Goal: Transaction & Acquisition: Purchase product/service

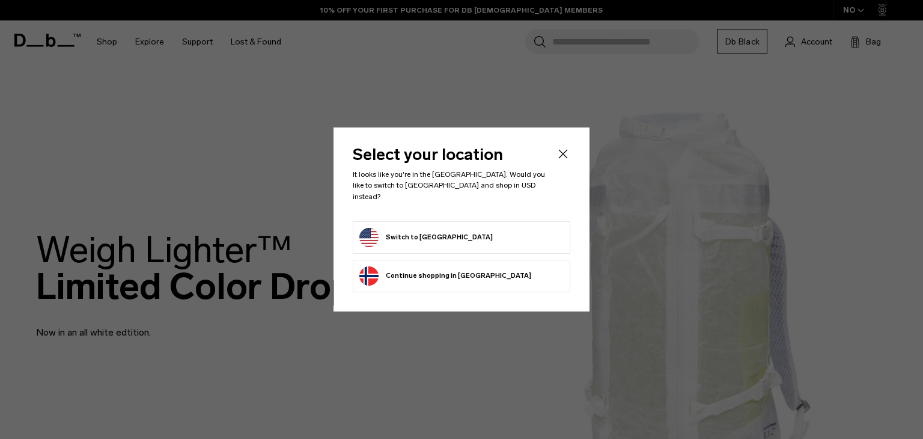
click at [428, 234] on button "Switch to United States" at bounding box center [425, 237] width 133 height 19
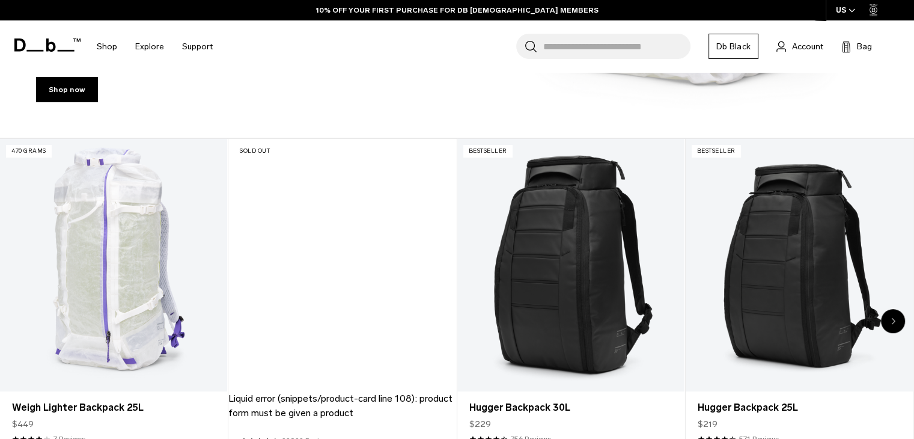
scroll to position [429, 0]
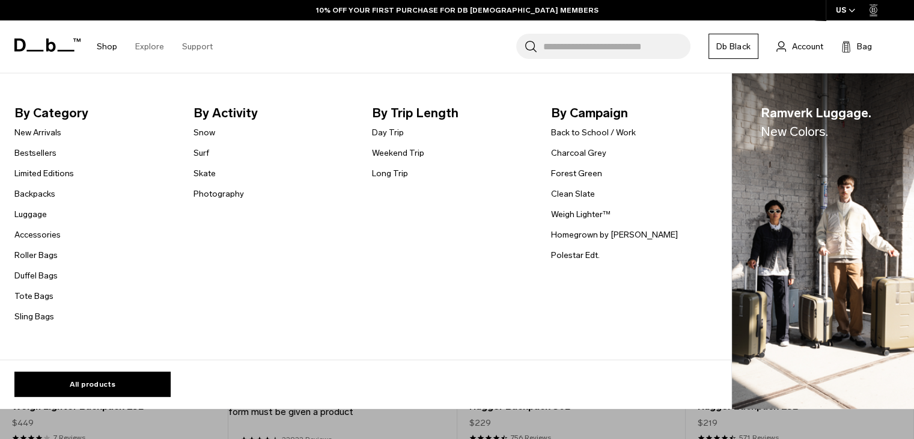
click at [111, 50] on link "Shop" at bounding box center [107, 46] width 20 height 43
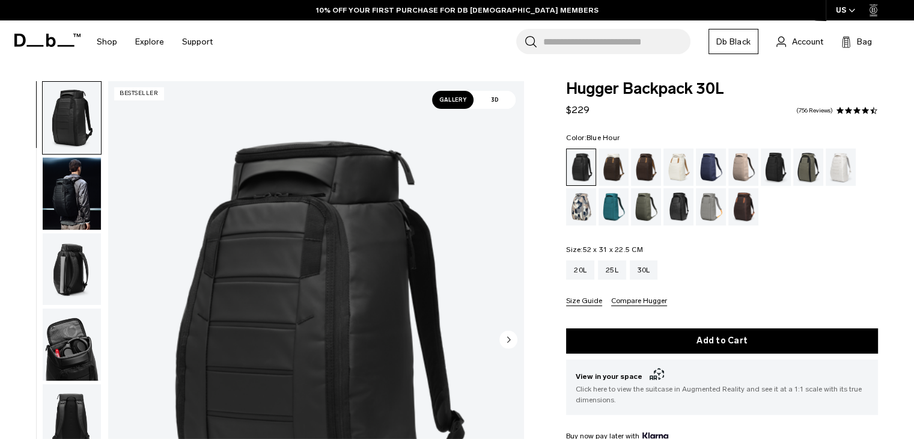
click at [703, 163] on div "Blue Hour" at bounding box center [711, 166] width 31 height 37
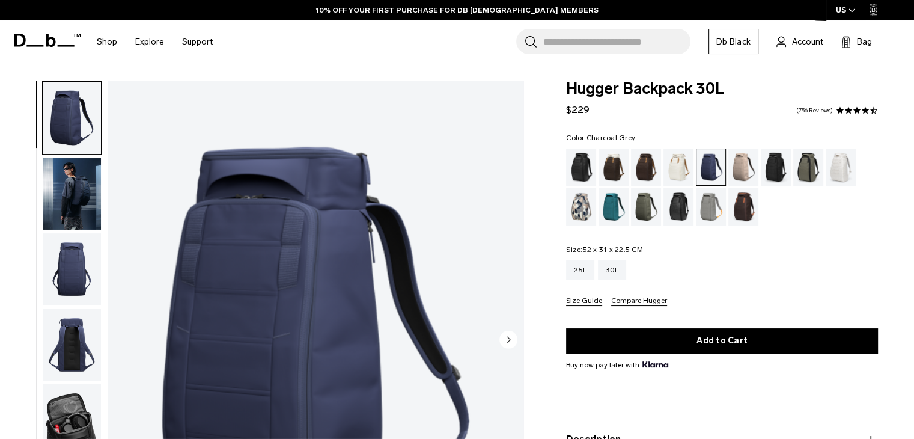
click at [779, 160] on div "Charcoal Grey" at bounding box center [776, 166] width 31 height 37
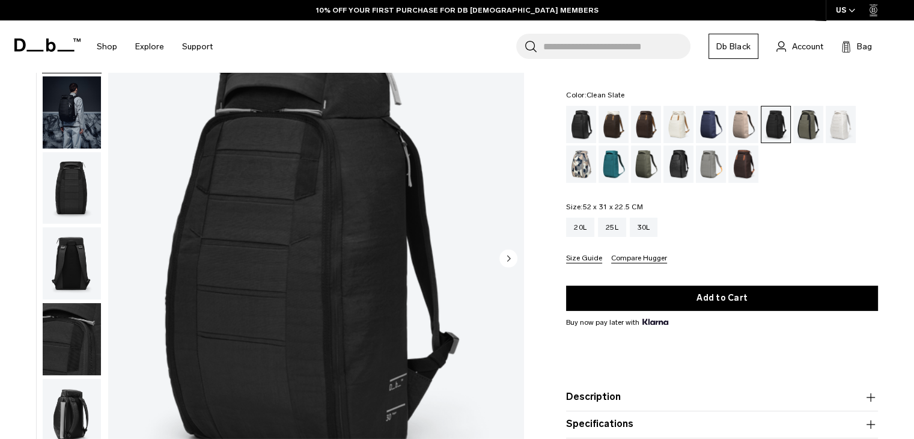
scroll to position [54, 0]
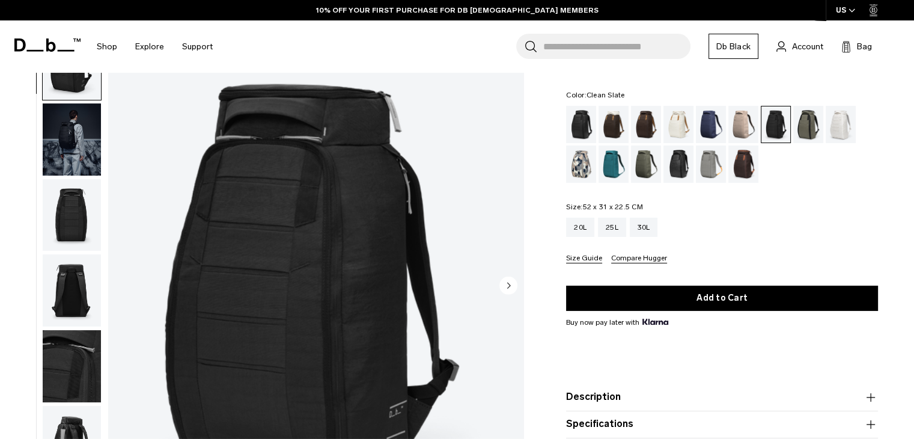
click at [836, 125] on div "Clean Slate" at bounding box center [841, 124] width 31 height 37
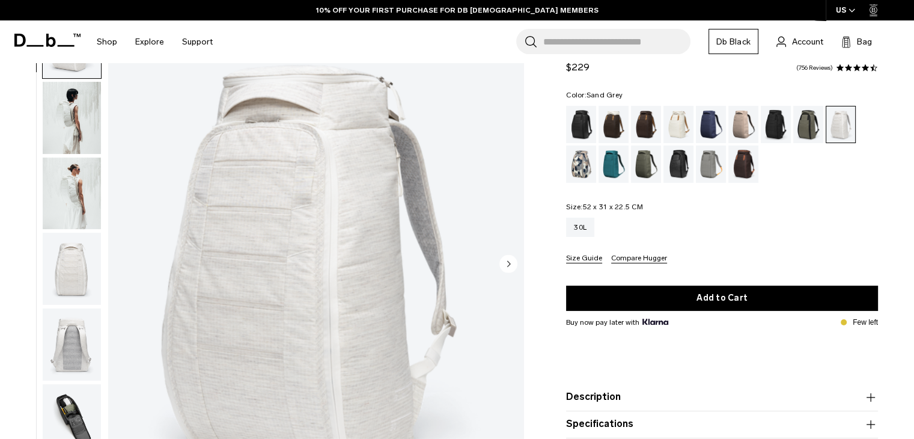
click at [706, 166] on div "Sand Grey" at bounding box center [711, 163] width 31 height 37
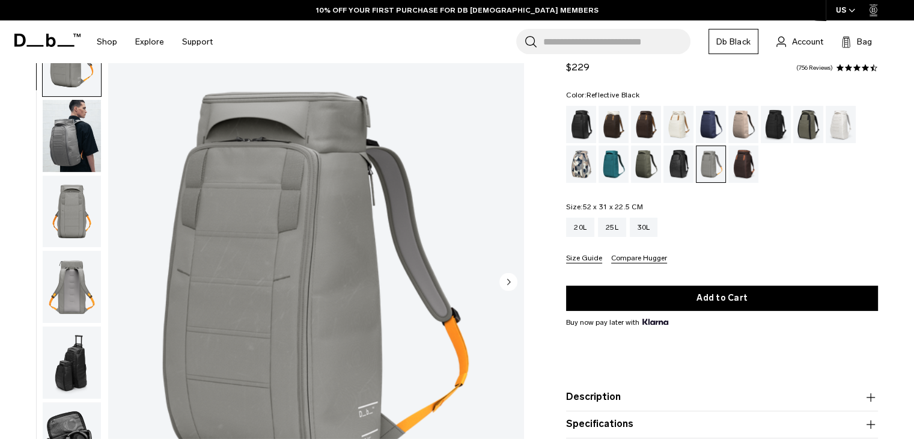
click at [673, 170] on div "Reflective Black" at bounding box center [678, 163] width 31 height 37
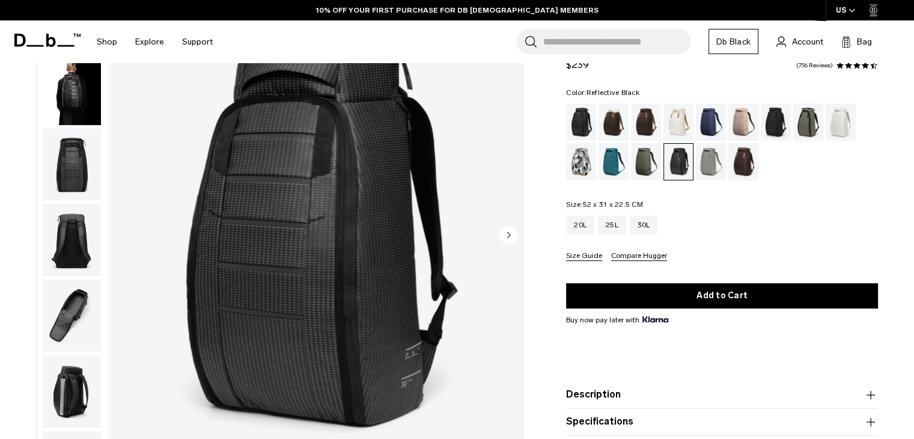
click at [68, 169] on img "button" at bounding box center [72, 165] width 58 height 72
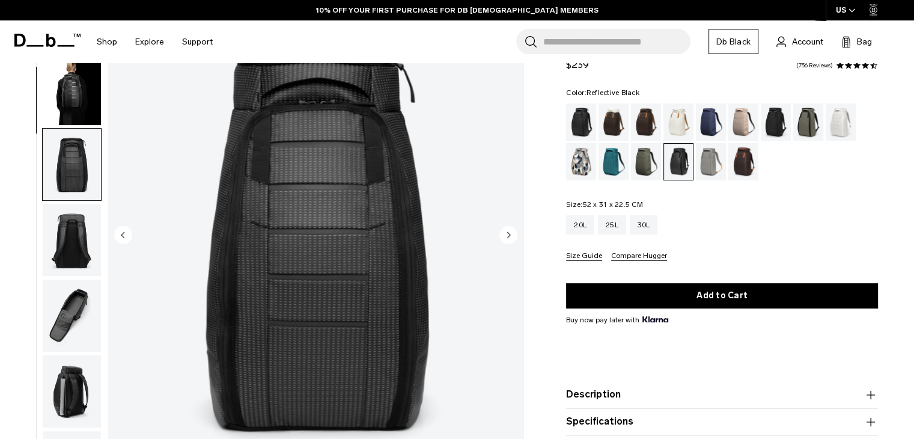
click at [81, 102] on img "button" at bounding box center [72, 89] width 58 height 72
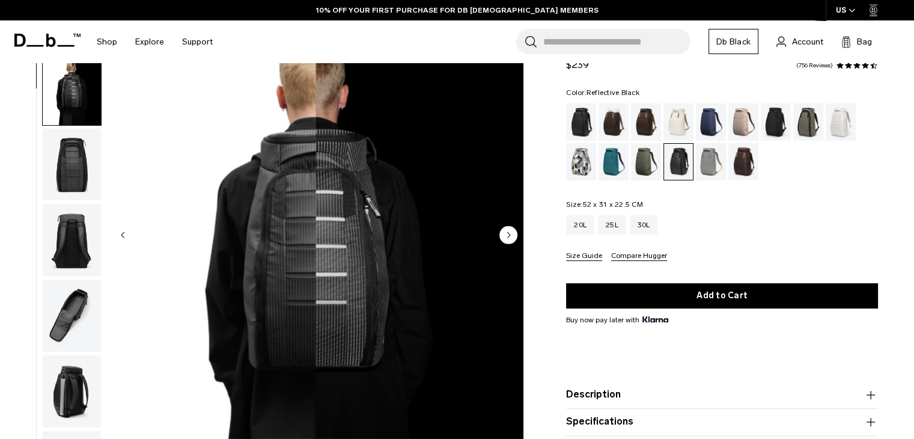
scroll to position [76, 0]
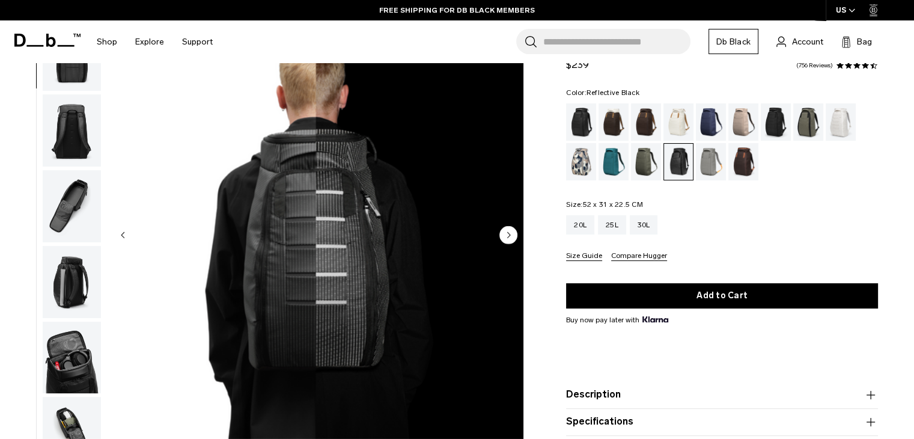
click at [87, 198] on img "button" at bounding box center [72, 206] width 58 height 72
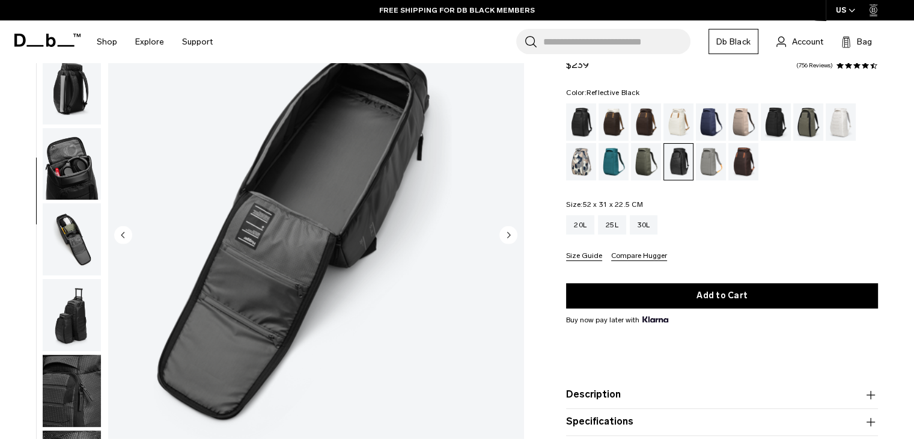
click at [87, 198] on img "button" at bounding box center [72, 164] width 58 height 72
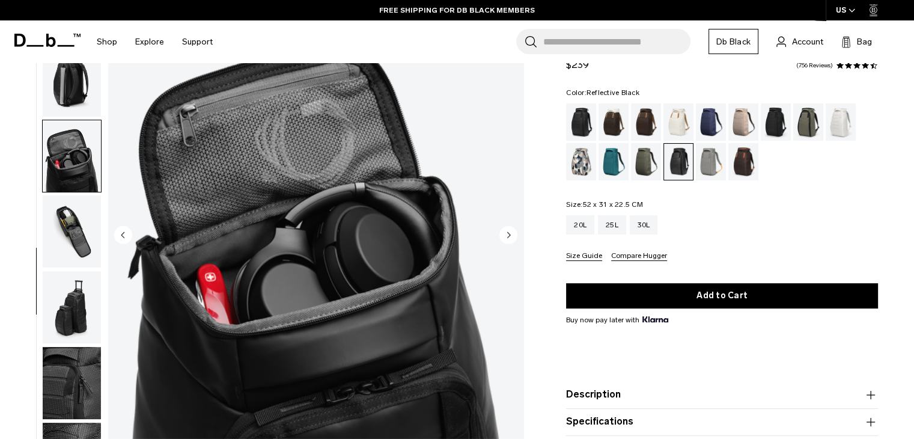
click at [76, 266] on img "button" at bounding box center [72, 231] width 58 height 72
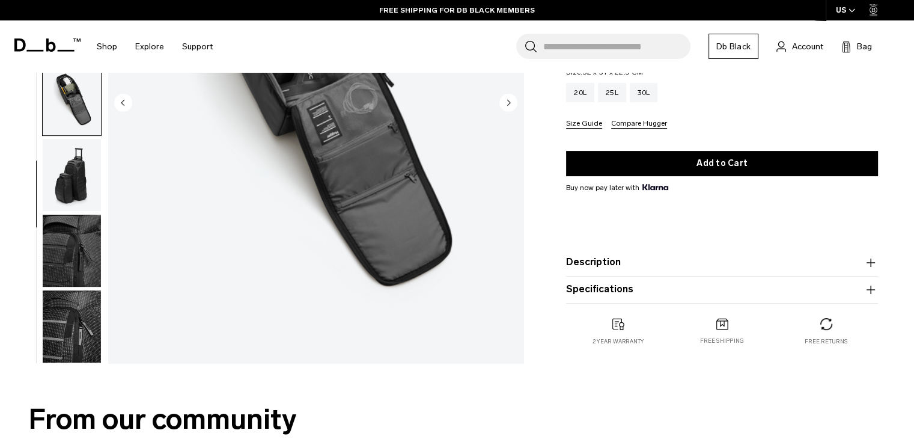
scroll to position [271, 0]
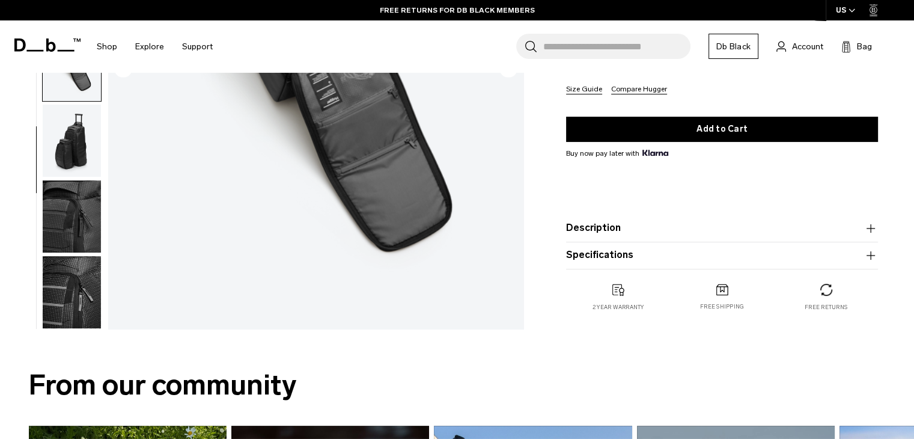
click at [87, 251] on img "button" at bounding box center [72, 216] width 58 height 72
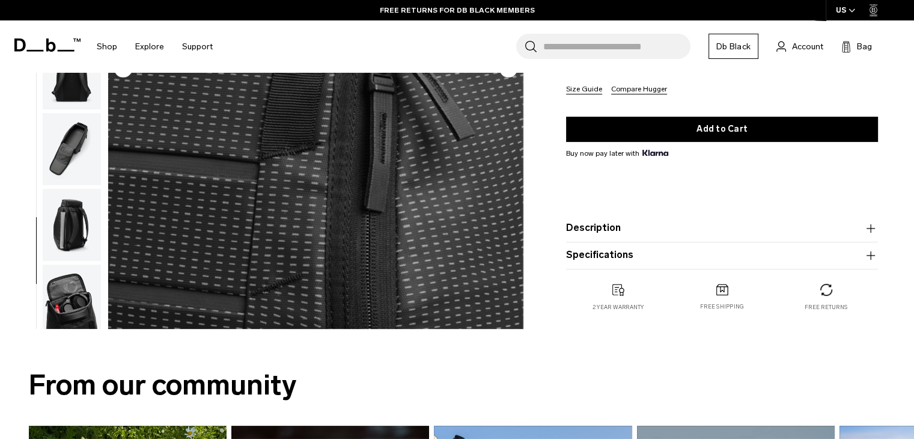
scroll to position [0, 0]
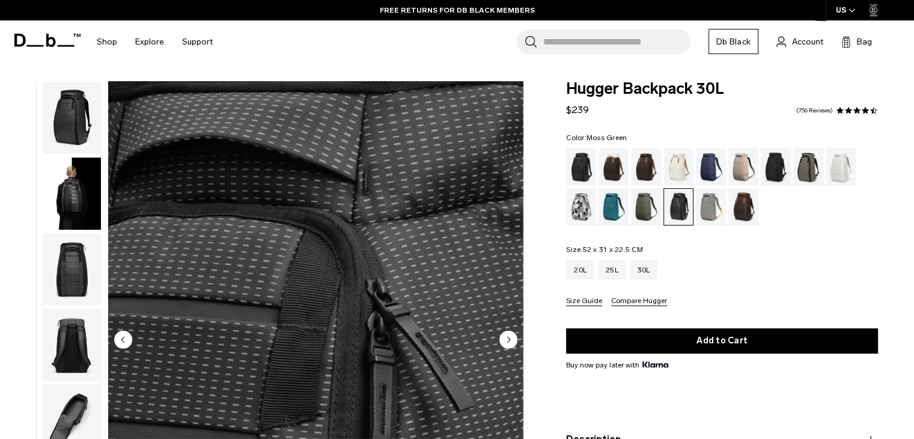
click at [643, 216] on div "Moss Green" at bounding box center [646, 206] width 31 height 37
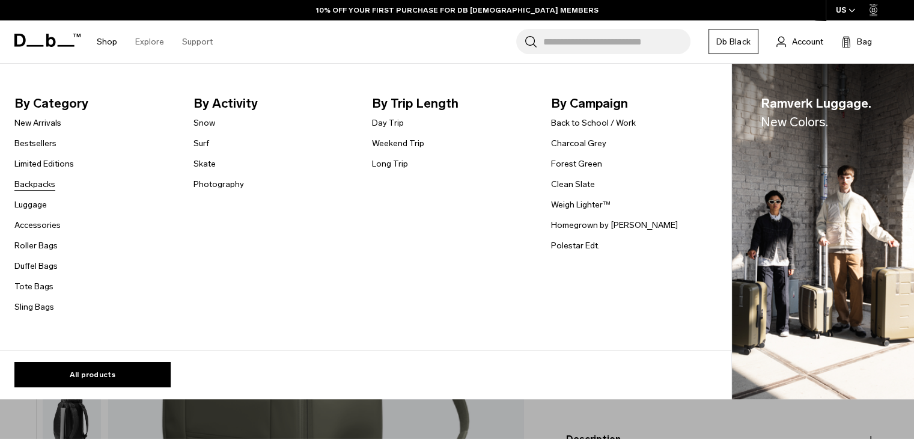
click at [32, 190] on link "Backpacks" at bounding box center [34, 184] width 41 height 13
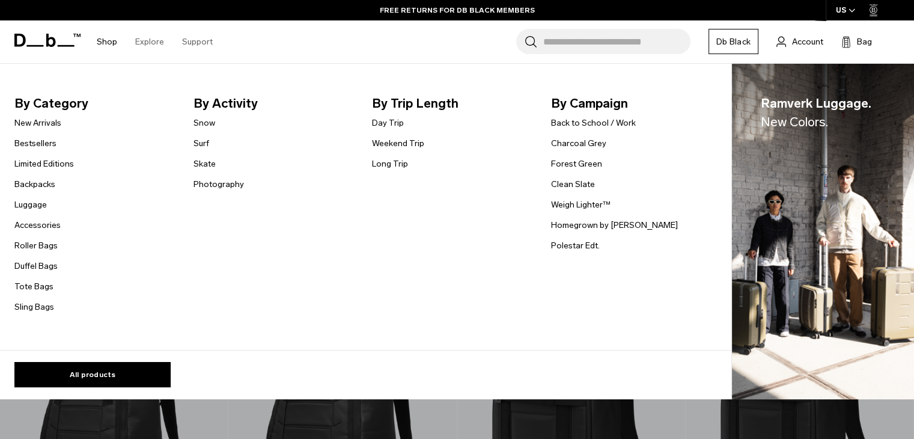
click at [43, 171] on ul "New Arrivals Bestsellers Limited Editions Backpacks Luggage Accessories" at bounding box center [43, 214] width 59 height 198
click at [48, 160] on link "Limited Editions" at bounding box center [43, 163] width 59 height 13
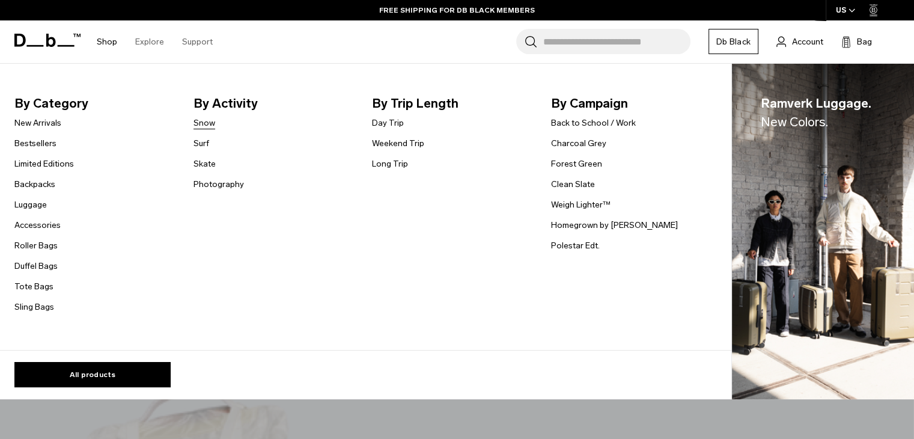
click at [201, 121] on link "Snow" at bounding box center [204, 123] width 22 height 13
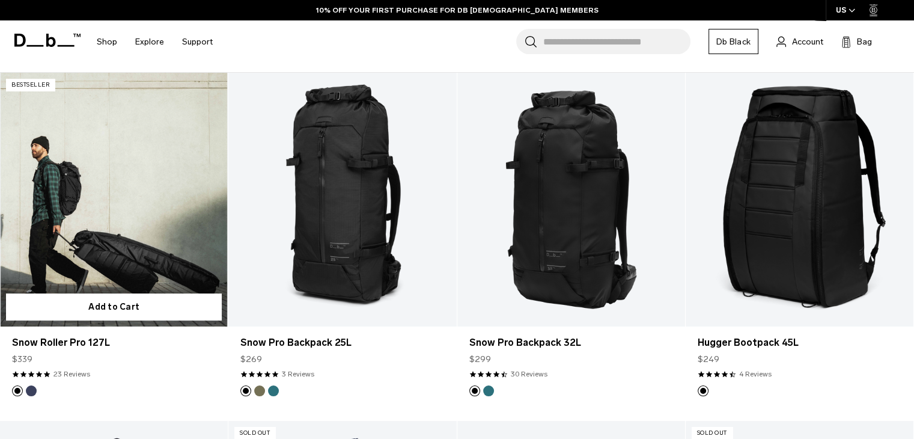
click at [159, 190] on link "Snow Roller Pro 127L" at bounding box center [114, 199] width 228 height 253
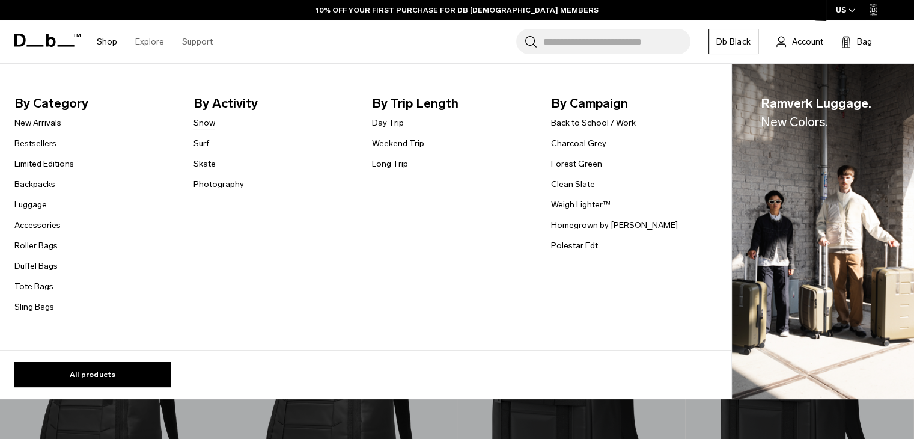
click at [207, 123] on link "Snow" at bounding box center [204, 123] width 22 height 13
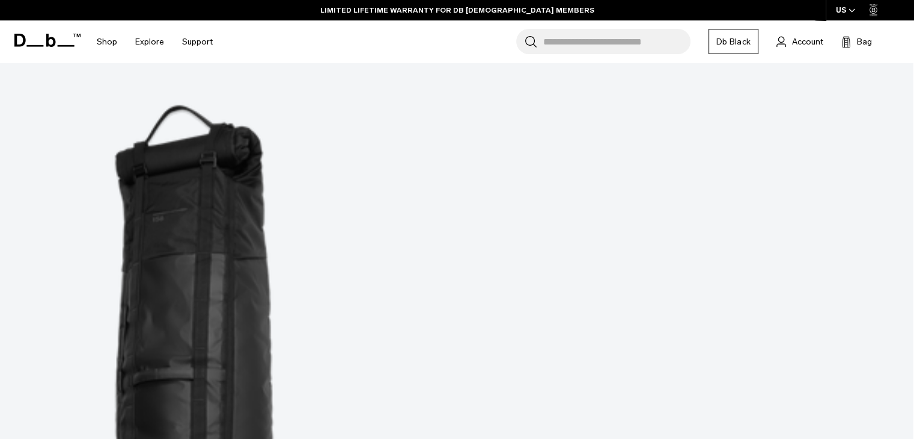
scroll to position [209, 0]
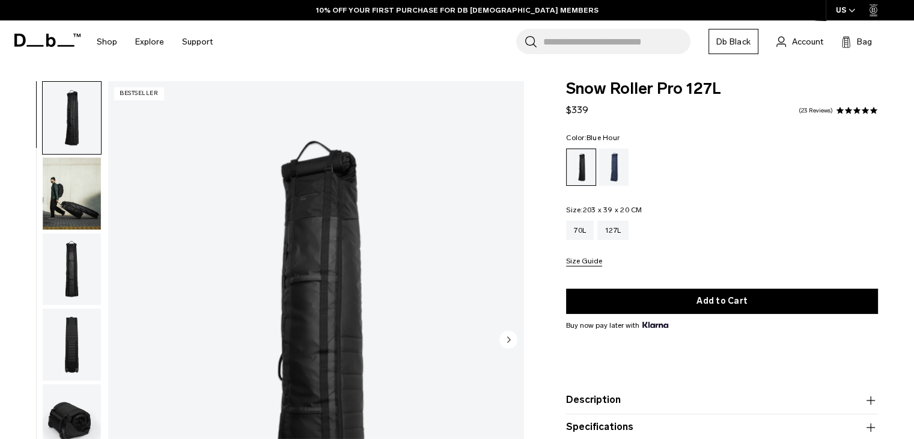
click at [606, 160] on div "Blue Hour" at bounding box center [613, 166] width 31 height 37
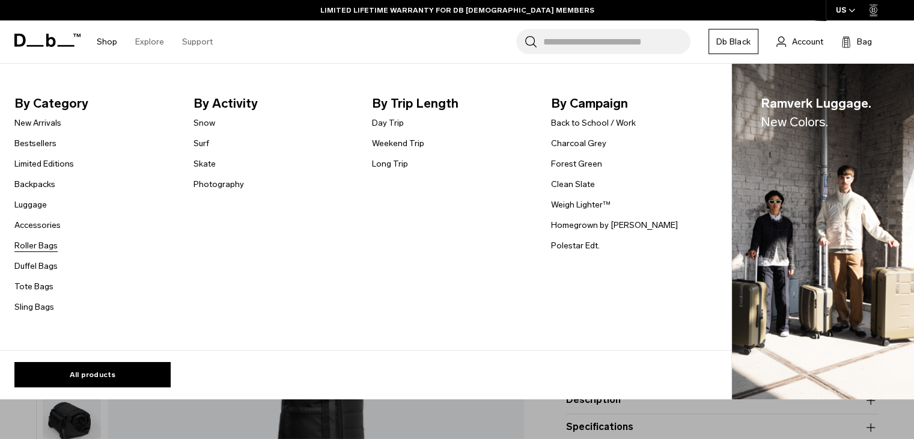
click at [35, 251] on link "Roller Bags" at bounding box center [35, 245] width 43 height 13
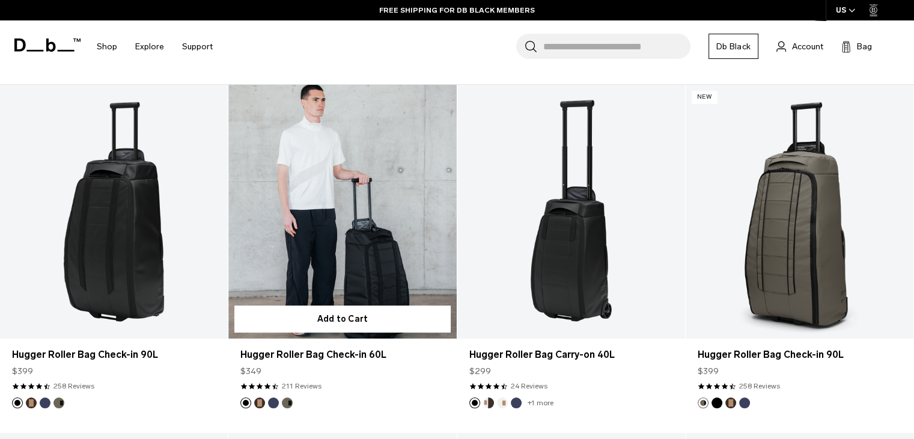
scroll to position [324, 0]
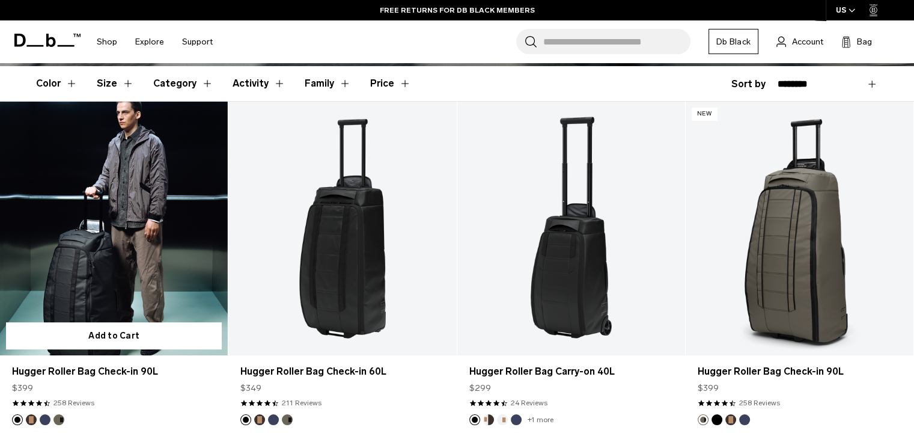
click at [177, 170] on link "Hugger Roller Bag Check-in 90L" at bounding box center [114, 228] width 228 height 253
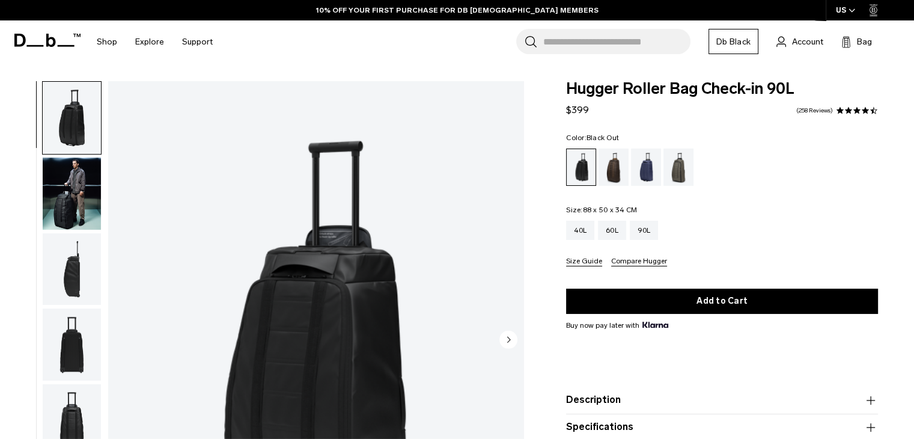
scroll to position [163, 0]
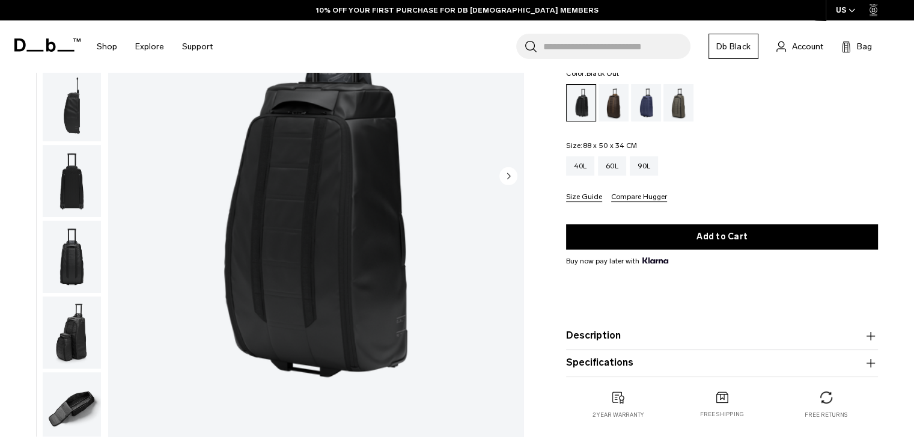
click at [71, 401] on img "button" at bounding box center [72, 408] width 58 height 72
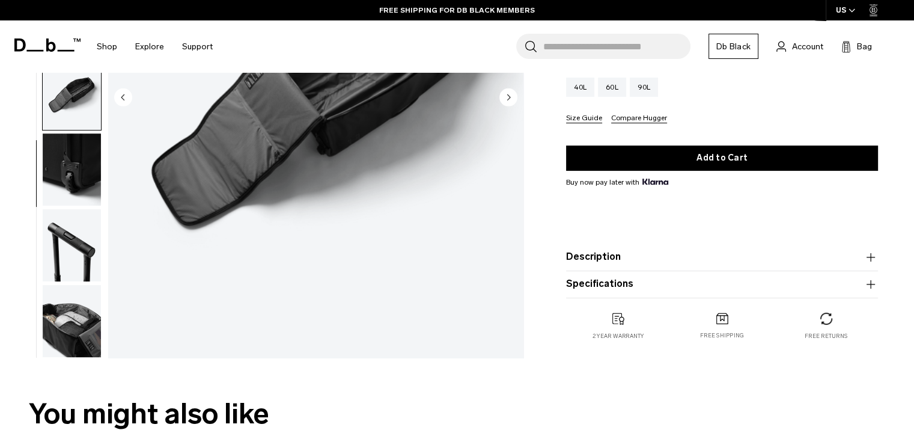
scroll to position [243, 0]
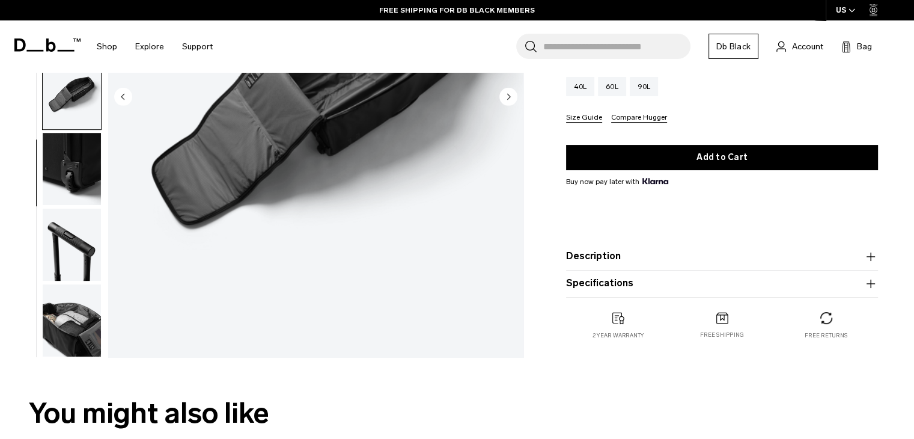
click at [71, 326] on img "button" at bounding box center [72, 320] width 58 height 72
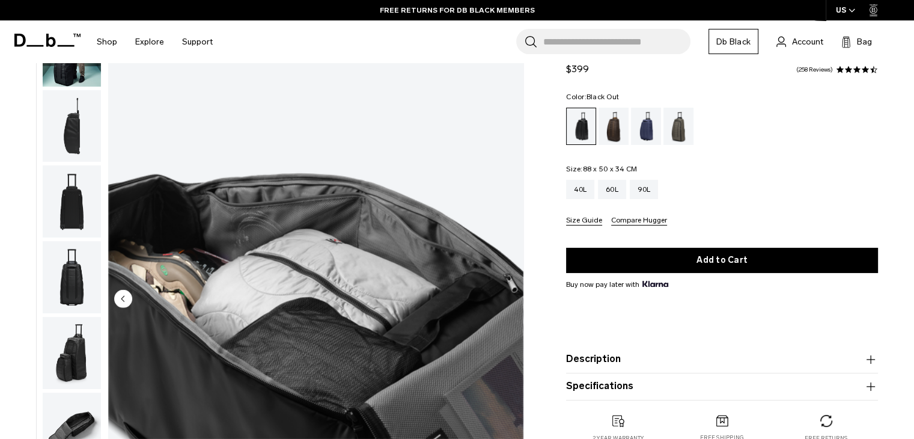
scroll to position [0, 0]
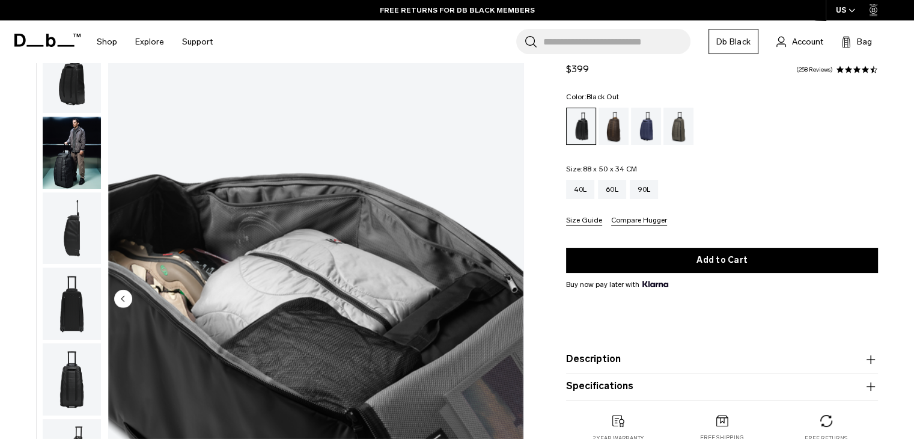
click at [62, 145] on img "button" at bounding box center [72, 153] width 58 height 72
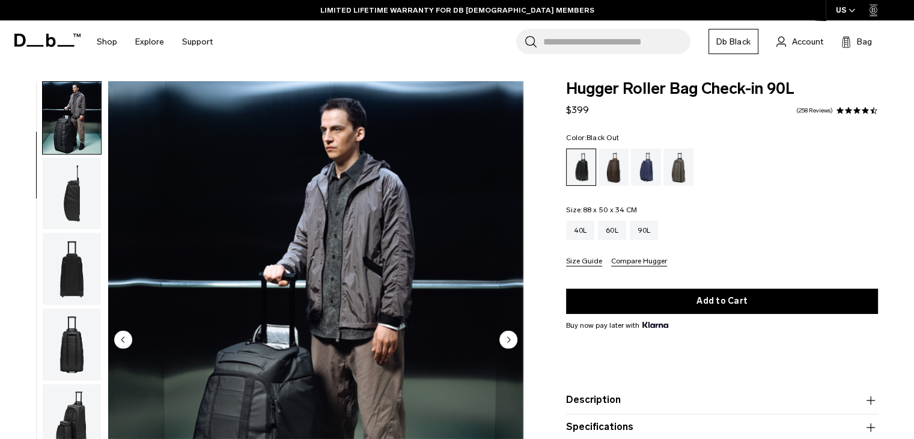
click at [753, 115] on div "Hugger Roller Bag Check-in 90L $399 4.7 star rating 258 Reviews" at bounding box center [722, 99] width 312 height 36
click at [613, 233] on div "60L" at bounding box center [612, 230] width 28 height 19
